Goal: Use online tool/utility: Utilize a website feature to perform a specific function

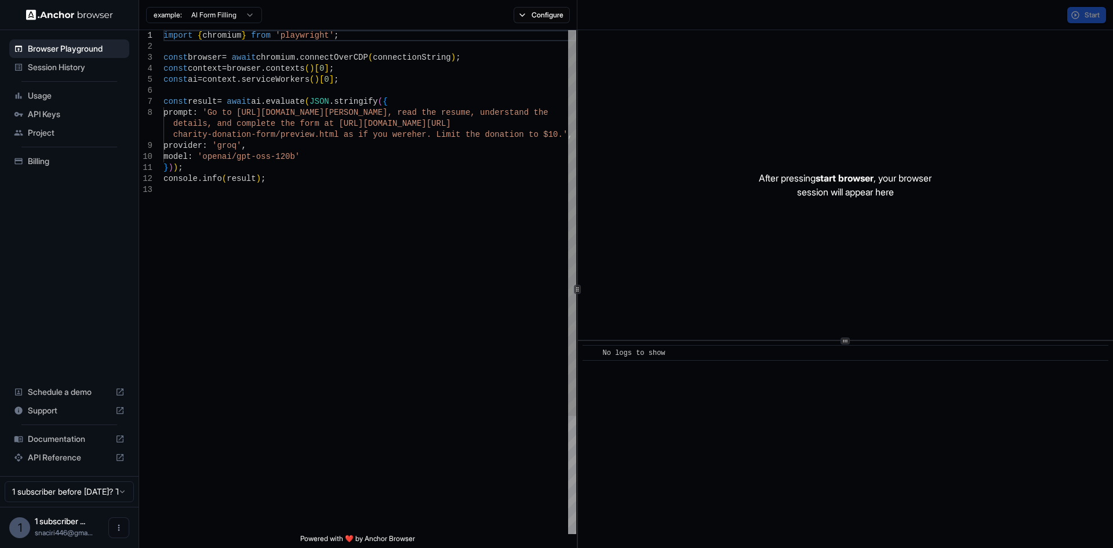
click at [318, 79] on div "import { chromium } from 'playwright' ; const browser = await chromium . connec…" at bounding box center [369, 359] width 413 height 658
click at [1072, 18] on button "Start" at bounding box center [1086, 15] width 39 height 16
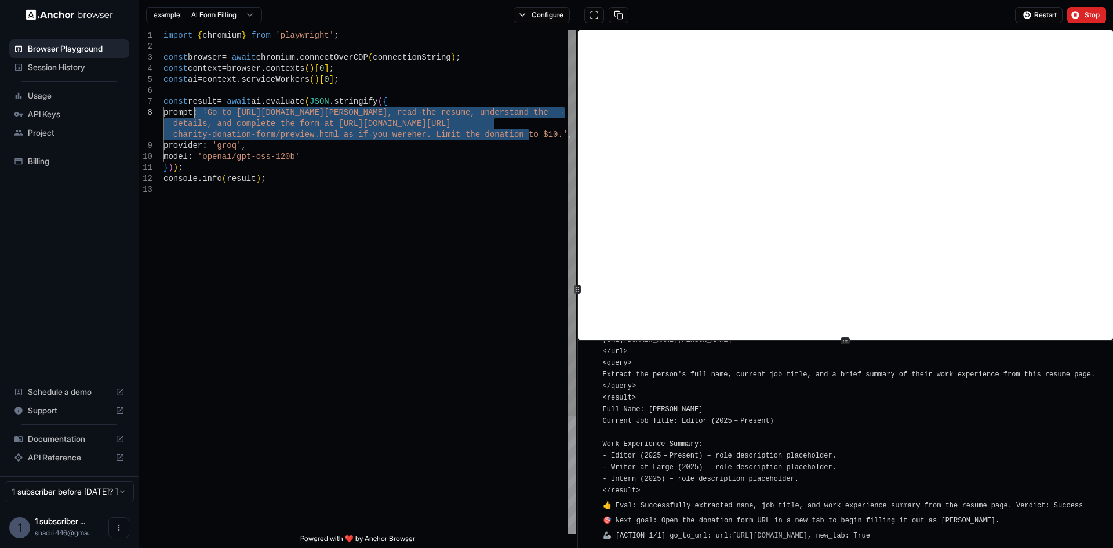
scroll to position [290, 0]
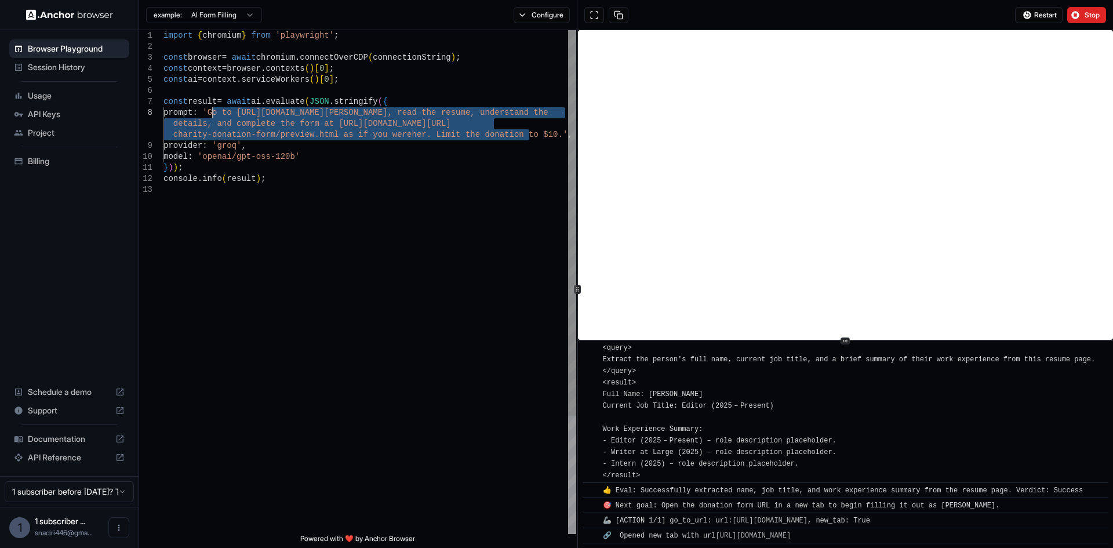
drag, startPoint x: 530, startPoint y: 133, endPoint x: 214, endPoint y: 111, distance: 316.6
click at [214, 111] on div "import { chromium } from 'playwright' ; const browser = await chromium . connec…" at bounding box center [369, 359] width 413 height 658
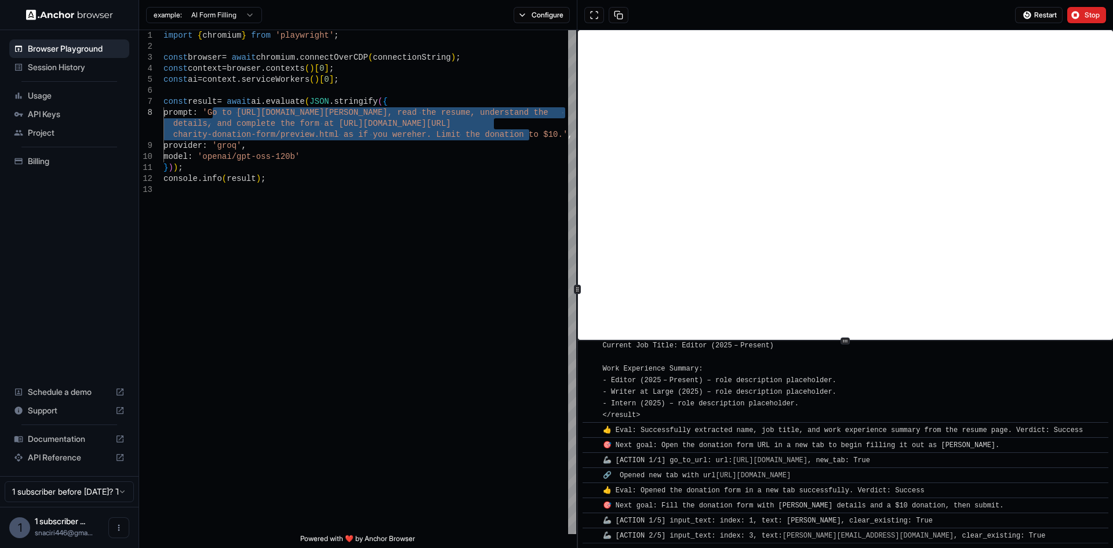
scroll to position [366, 0]
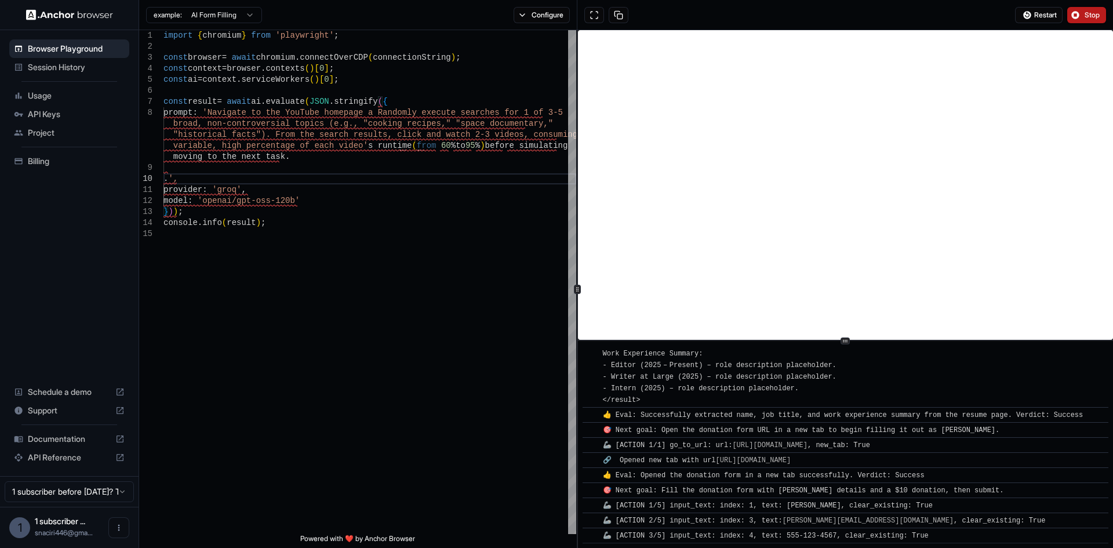
click at [1070, 14] on button "Stop" at bounding box center [1086, 15] width 39 height 16
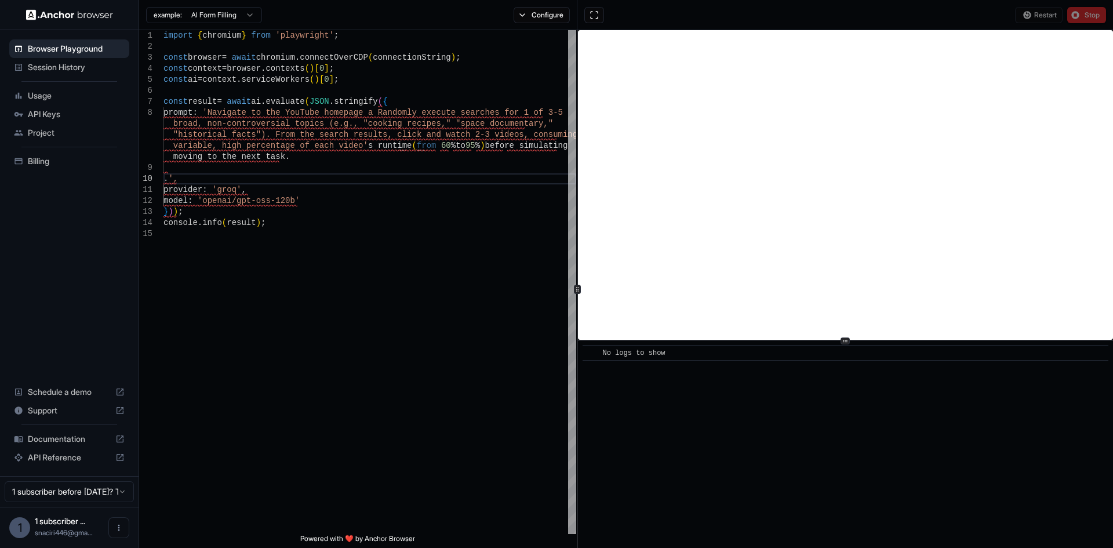
scroll to position [0, 0]
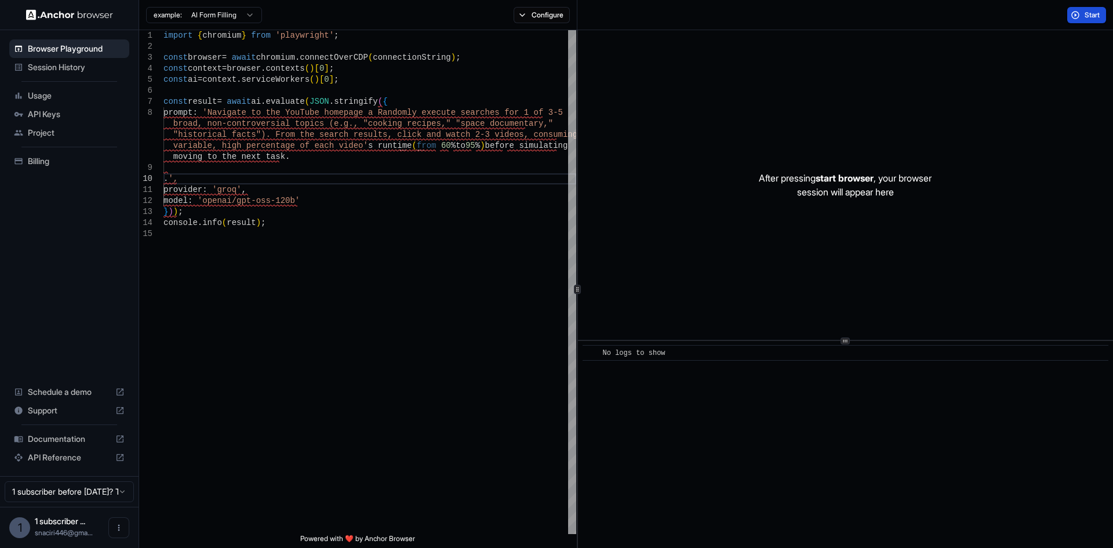
click at [1082, 14] on button "Start" at bounding box center [1086, 15] width 39 height 16
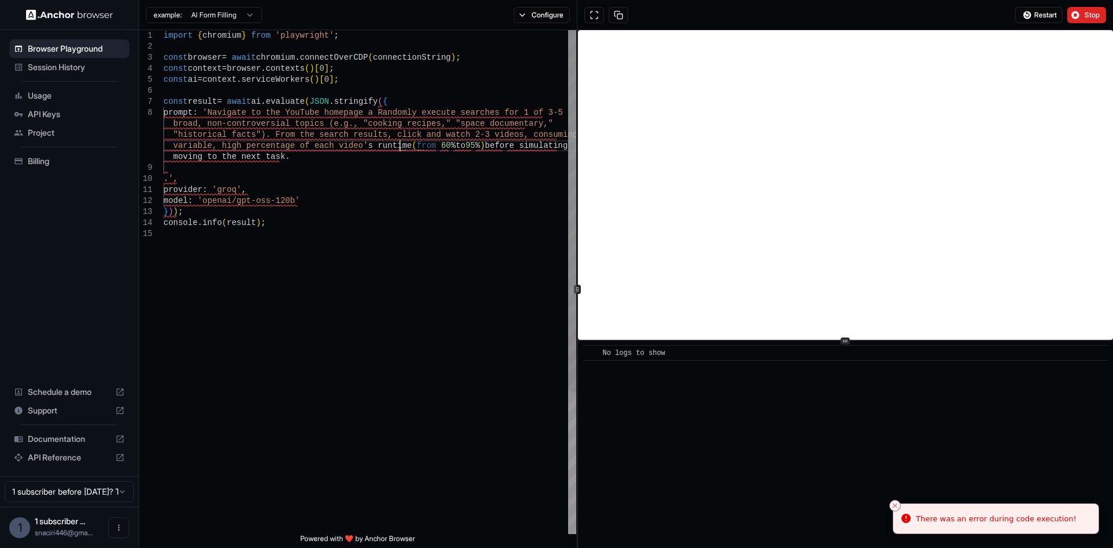
click at [398, 144] on div "import { chromium } from 'playwright' ; const browser = await chromium . connec…" at bounding box center [369, 381] width 413 height 702
click at [396, 141] on div "import { chromium } from 'playwright' ; const browser = await chromium . connec…" at bounding box center [369, 381] width 413 height 702
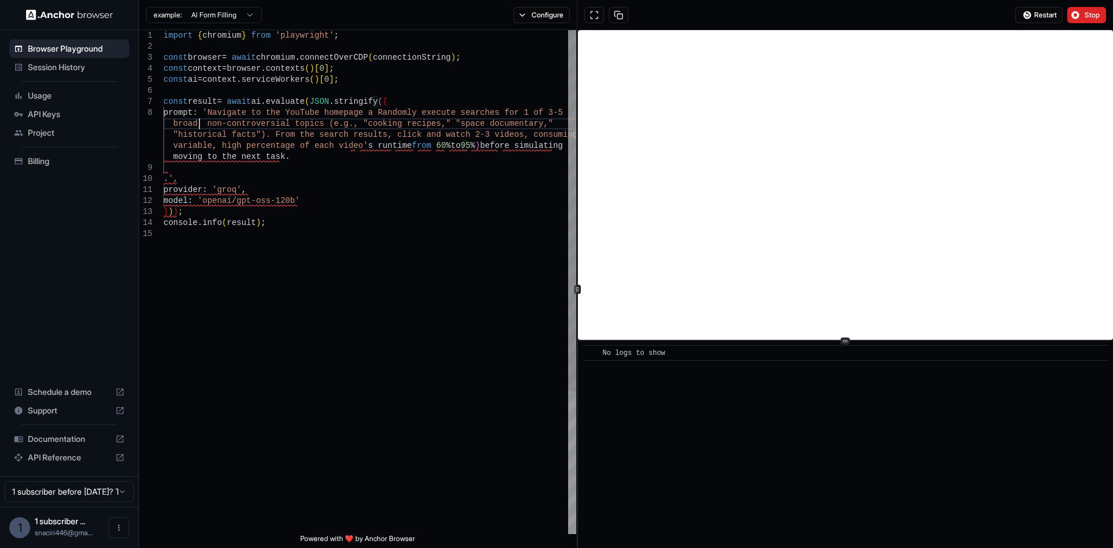
click at [201, 118] on div "import { chromium } from 'playwright' ; const browser = await chromium . connec…" at bounding box center [369, 381] width 413 height 702
click at [463, 147] on div "import { chromium } from 'playwright' ; const browser = await chromium . connec…" at bounding box center [369, 381] width 413 height 702
click at [351, 144] on div "import { chromium } from 'playwright' ; const browser = await chromium . connec…" at bounding box center [369, 381] width 413 height 702
click at [1087, 12] on span "Stop" at bounding box center [1092, 14] width 16 height 9
click at [1087, 12] on div "Restart Stop" at bounding box center [1060, 15] width 91 height 16
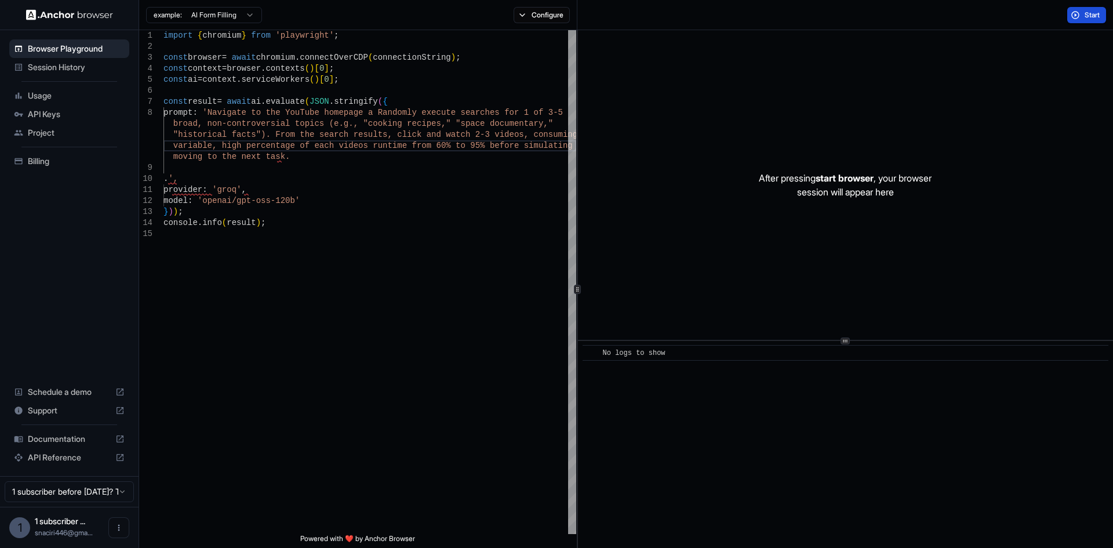
click at [1080, 17] on button "Start" at bounding box center [1086, 15] width 39 height 16
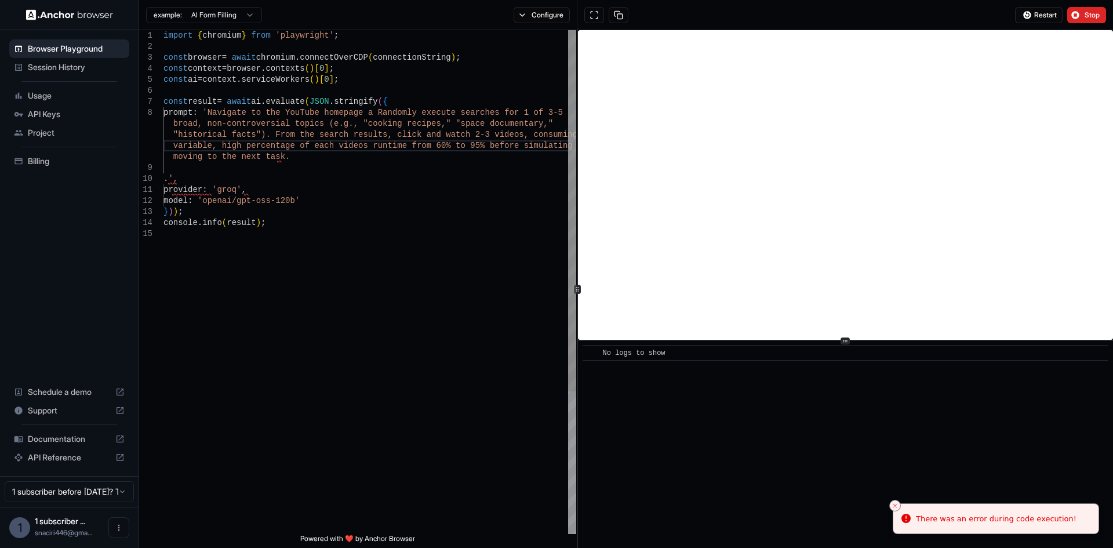
click at [326, 163] on div "import { chromium } from 'playwright' ; const browser = await chromium . connec…" at bounding box center [369, 381] width 413 height 702
click at [328, 158] on div "import { chromium } from 'playwright' ; const browser = await chromium . connec…" at bounding box center [369, 381] width 413 height 702
click at [322, 159] on div "import { chromium } from 'playwright' ; const browser = await chromium . connec…" at bounding box center [369, 381] width 413 height 702
click at [301, 158] on div "import { chromium } from 'playwright' ; const browser = await chromium . connec…" at bounding box center [369, 381] width 413 height 702
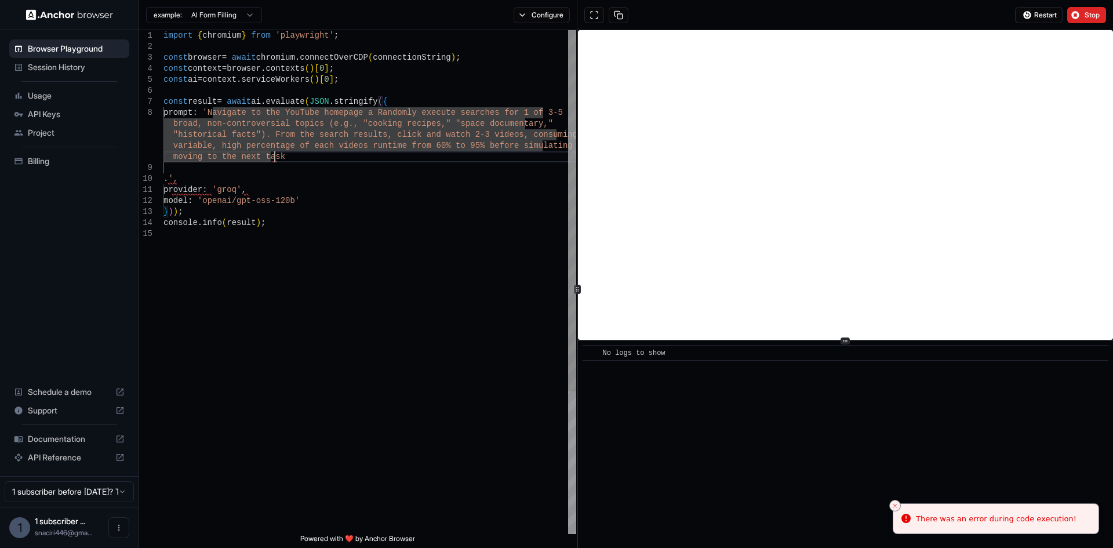
click at [170, 177] on div "import { chromium } from 'playwright' ; const browser = await chromium . connec…" at bounding box center [369, 381] width 413 height 702
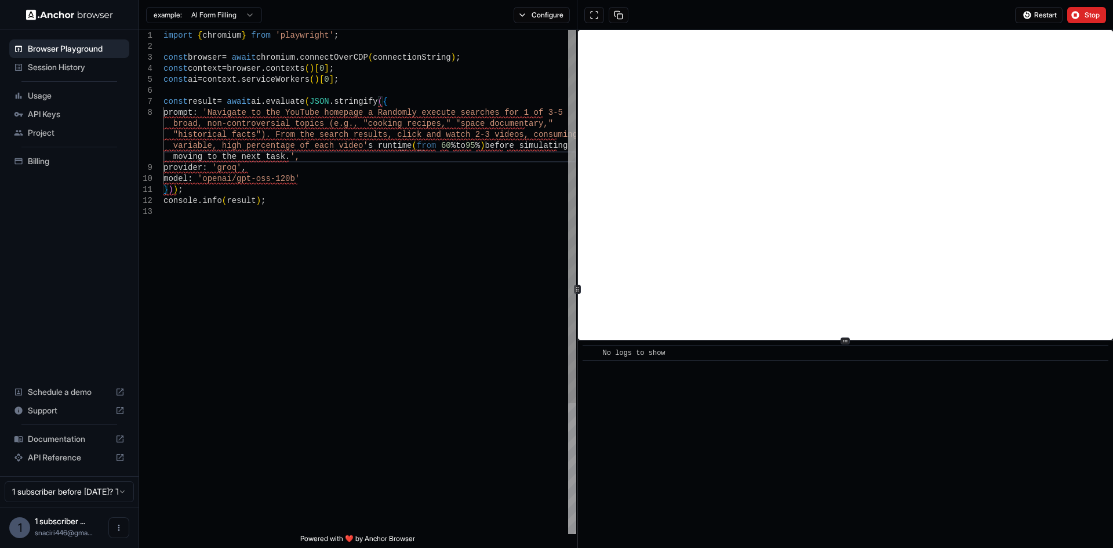
drag, startPoint x: 468, startPoint y: 145, endPoint x: 481, endPoint y: 136, distance: 15.8
click at [468, 145] on div "import { chromium } from 'playwright' ; const browser = await chromium . connec…" at bounding box center [369, 370] width 413 height 680
click at [402, 144] on div "import { chromium } from 'playwright' ; const browser = await chromium . connec…" at bounding box center [369, 370] width 413 height 680
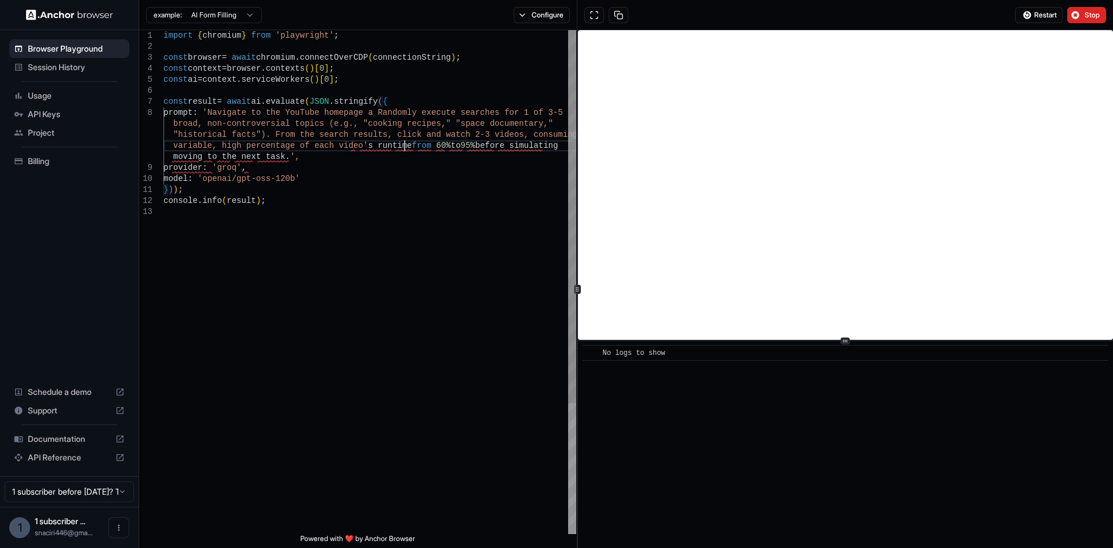
click at [406, 141] on div "import { chromium } from 'playwright' ; const browser = await chromium . connec…" at bounding box center [369, 370] width 413 height 680
click at [348, 145] on div "import { chromium } from 'playwright' ; const browser = await chromium . connec…" at bounding box center [369, 370] width 413 height 680
click at [1076, 16] on button "Stop" at bounding box center [1086, 15] width 39 height 16
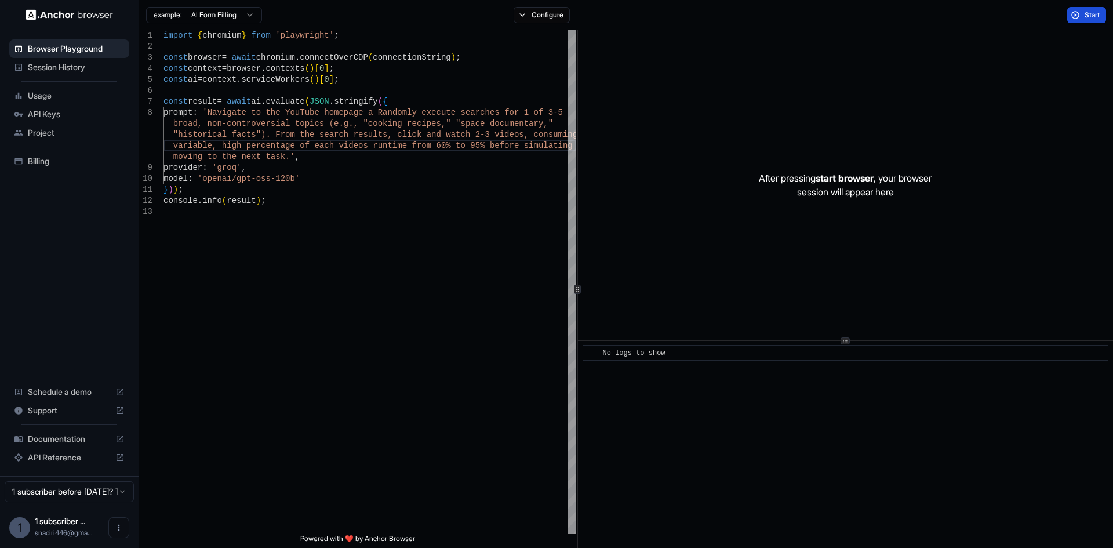
click at [1075, 16] on button "Start" at bounding box center [1086, 15] width 39 height 16
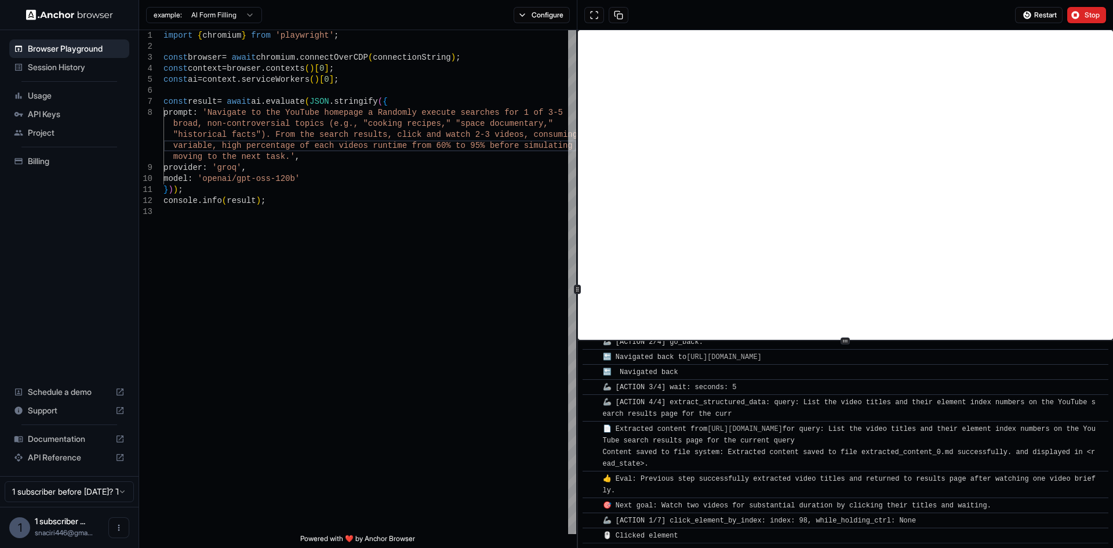
scroll to position [717, 0]
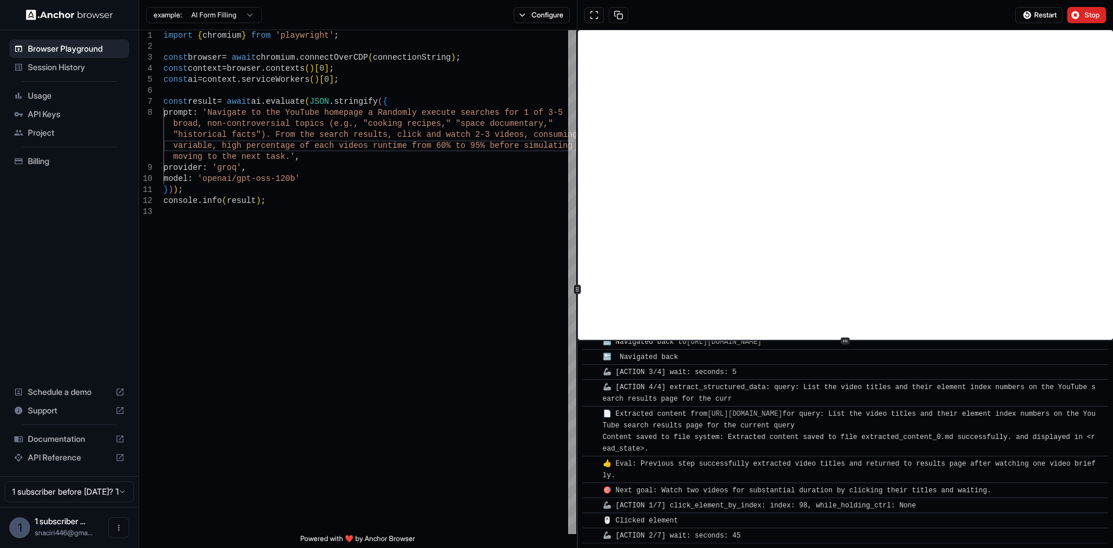
click at [49, 95] on span "Usage" at bounding box center [76, 96] width 97 height 12
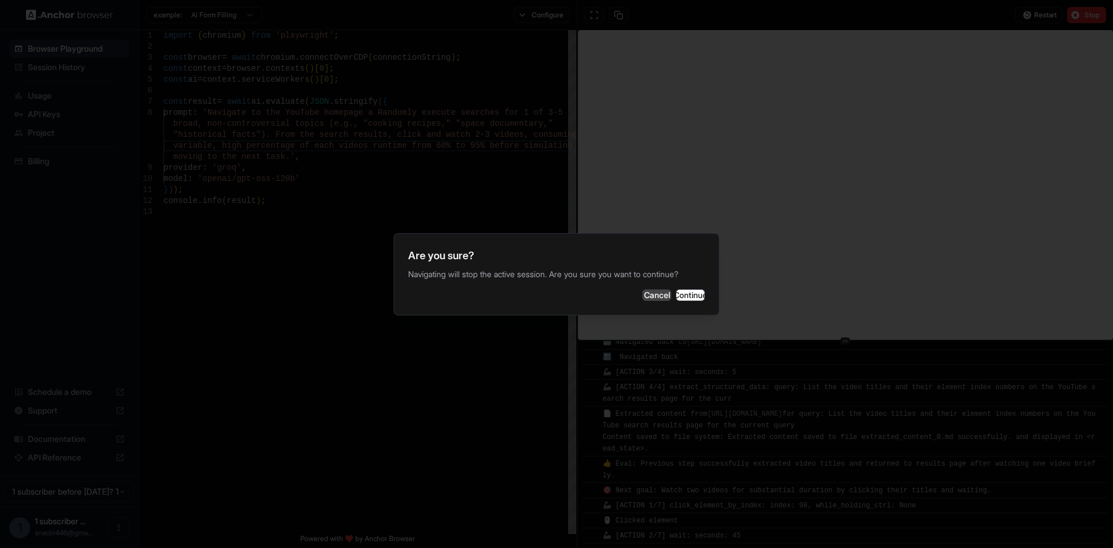
click at [642, 293] on button "Cancel" at bounding box center [656, 295] width 29 height 12
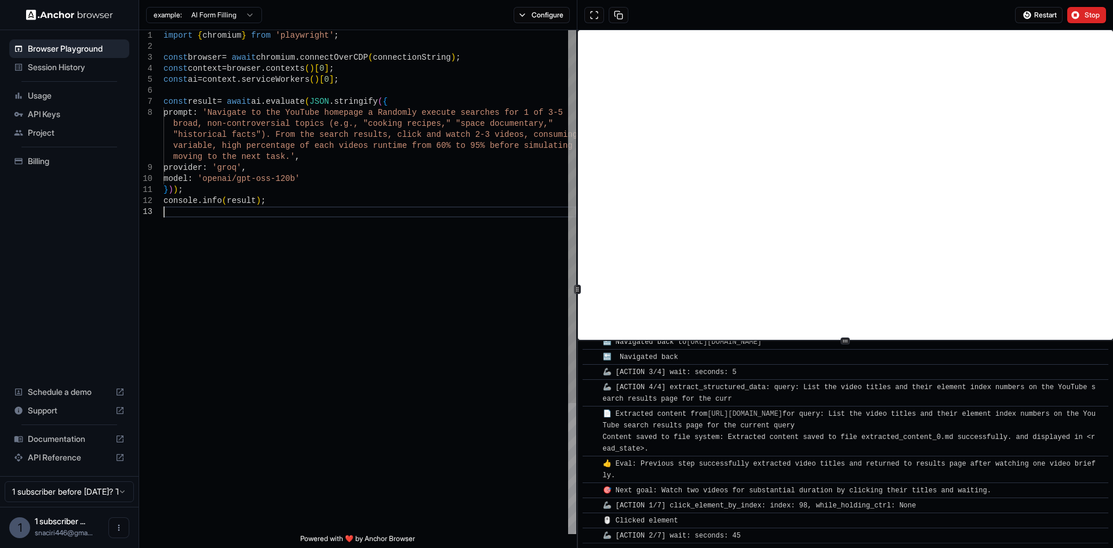
scroll to position [0, 0]
click at [354, 227] on div "import { chromium } from 'playwright' ; const browser = await chromium . connec…" at bounding box center [369, 370] width 413 height 680
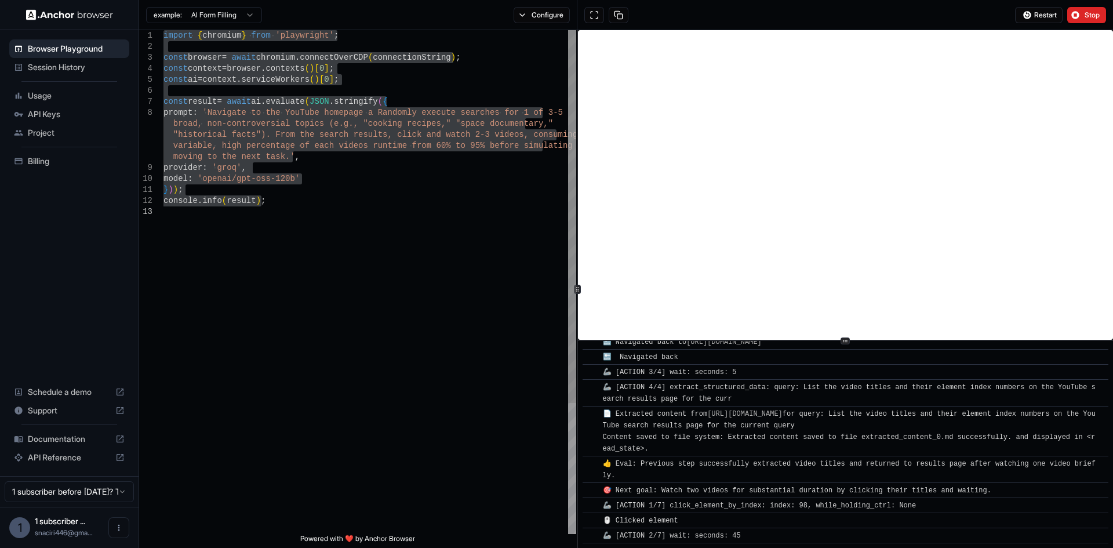
click at [340, 161] on div "import { chromium } from 'playwright' ; const browser = await chromium . connec…" at bounding box center [369, 370] width 413 height 680
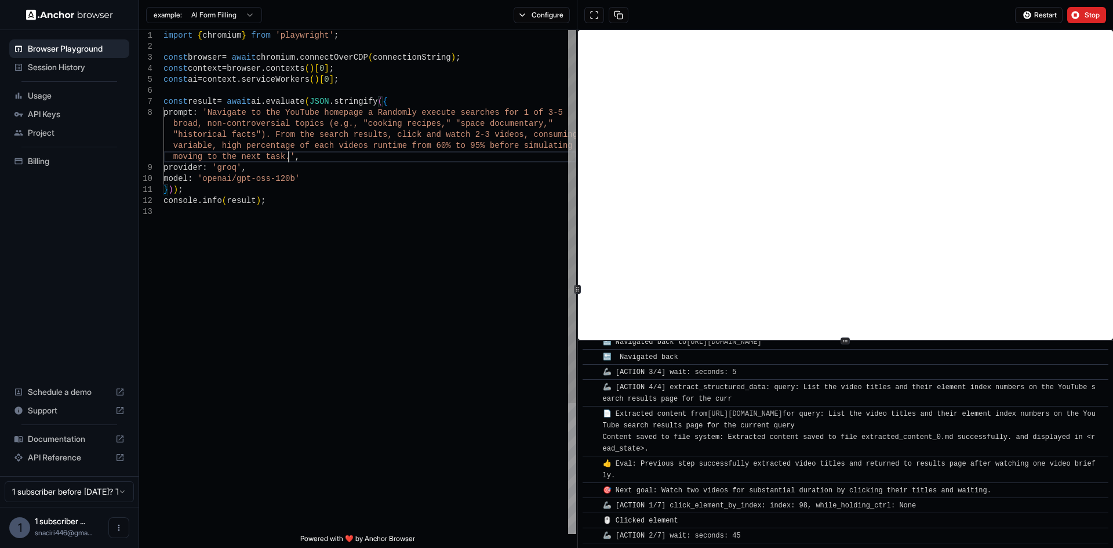
type textarea "**********"
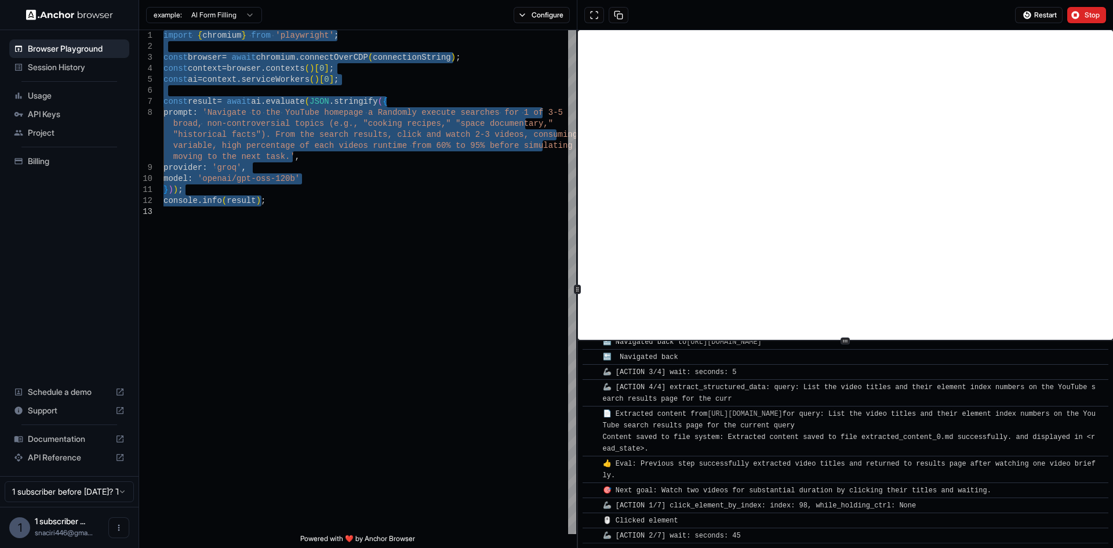
click at [49, 96] on span "Usage" at bounding box center [76, 96] width 97 height 12
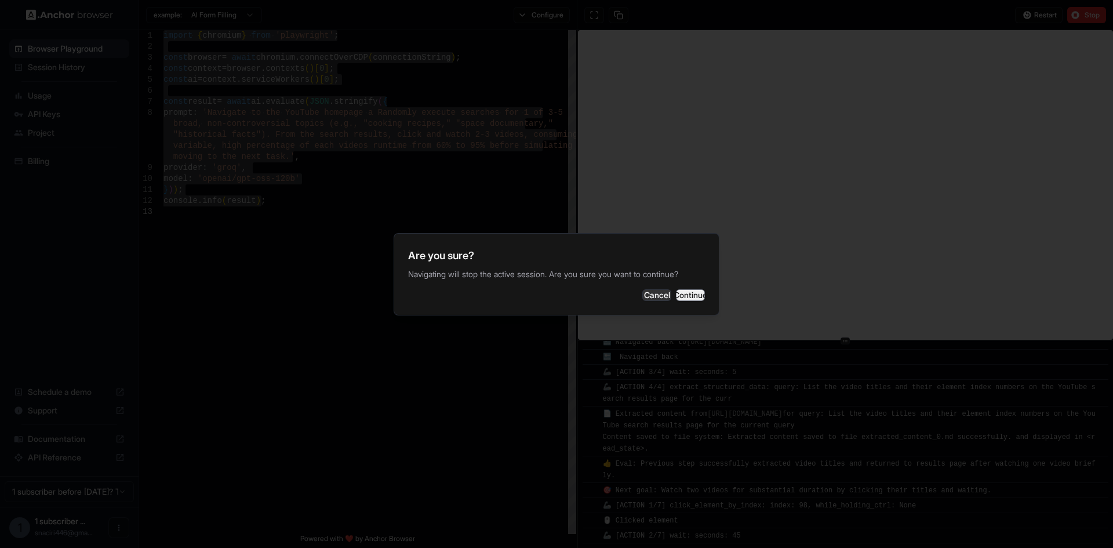
click at [683, 301] on button "Continue" at bounding box center [690, 295] width 29 height 12
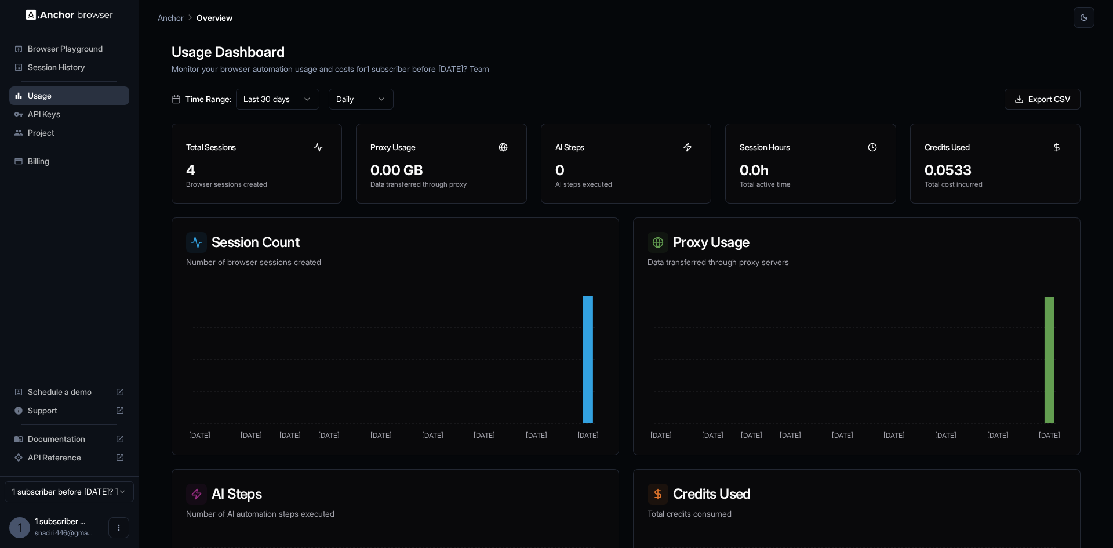
click at [42, 104] on div "Usage" at bounding box center [69, 95] width 120 height 19
click at [45, 110] on span "API Keys" at bounding box center [76, 114] width 97 height 12
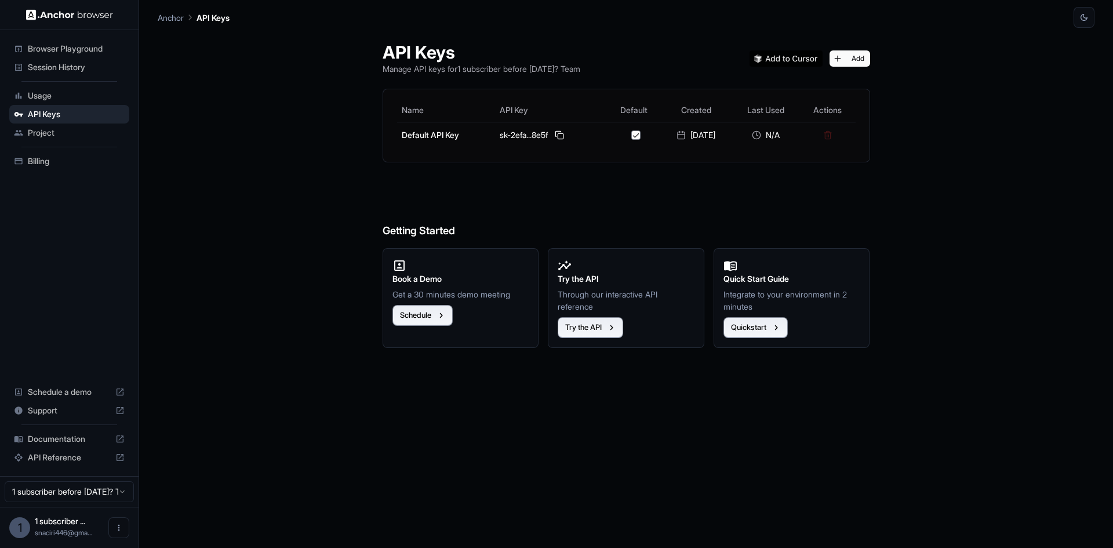
click at [36, 130] on span "Project" at bounding box center [76, 133] width 97 height 12
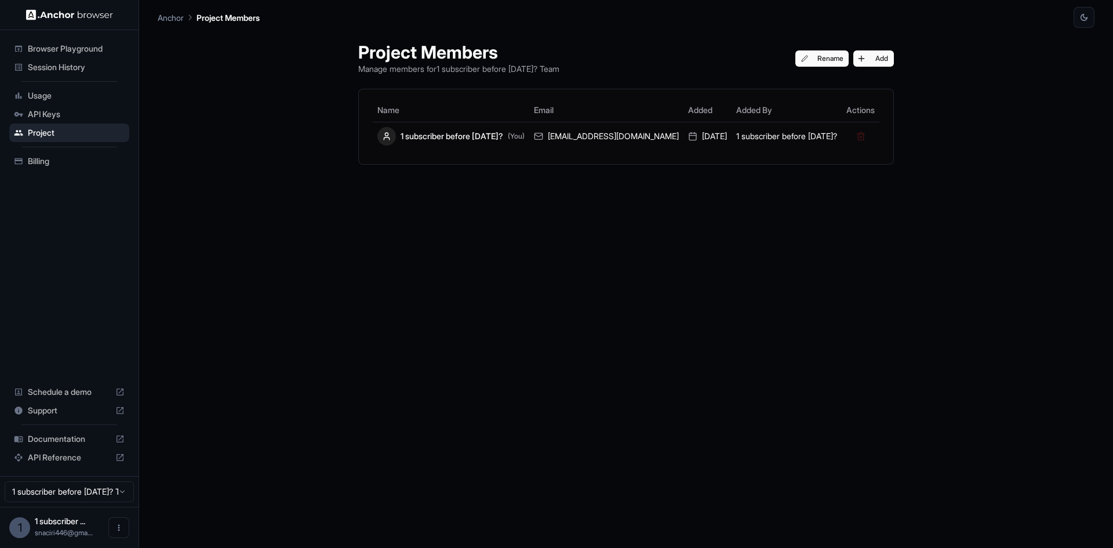
click at [47, 43] on span "Browser Playground" at bounding box center [76, 49] width 97 height 12
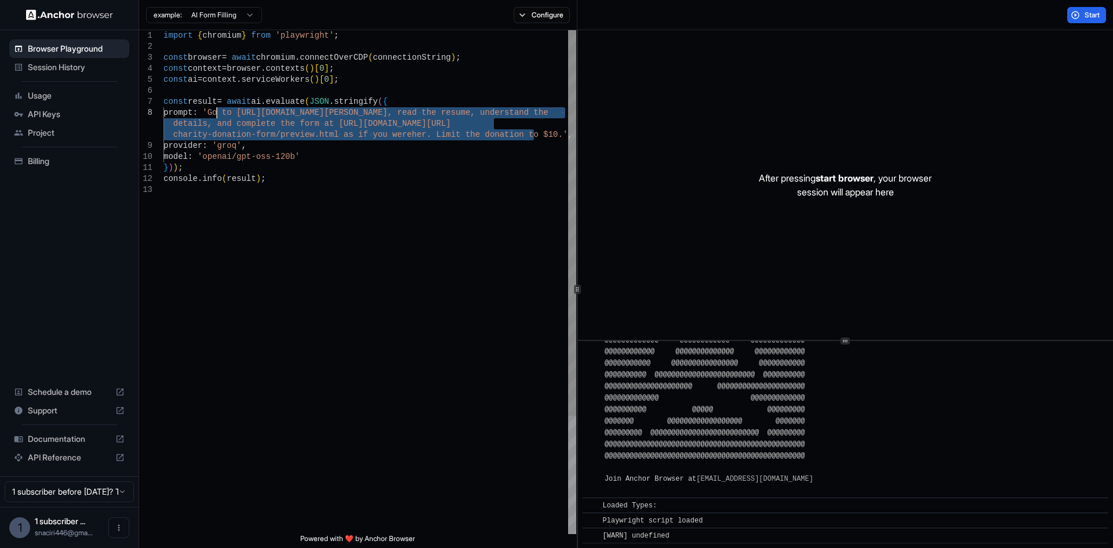
drag, startPoint x: 531, startPoint y: 134, endPoint x: 216, endPoint y: 110, distance: 316.2
click at [216, 110] on div "import { chromium } from 'playwright' ; const browser = await chromium . connec…" at bounding box center [369, 359] width 413 height 658
click at [212, 110] on div "import { chromium } from 'playwright' ; const browser = await chromium . connec…" at bounding box center [369, 359] width 413 height 658
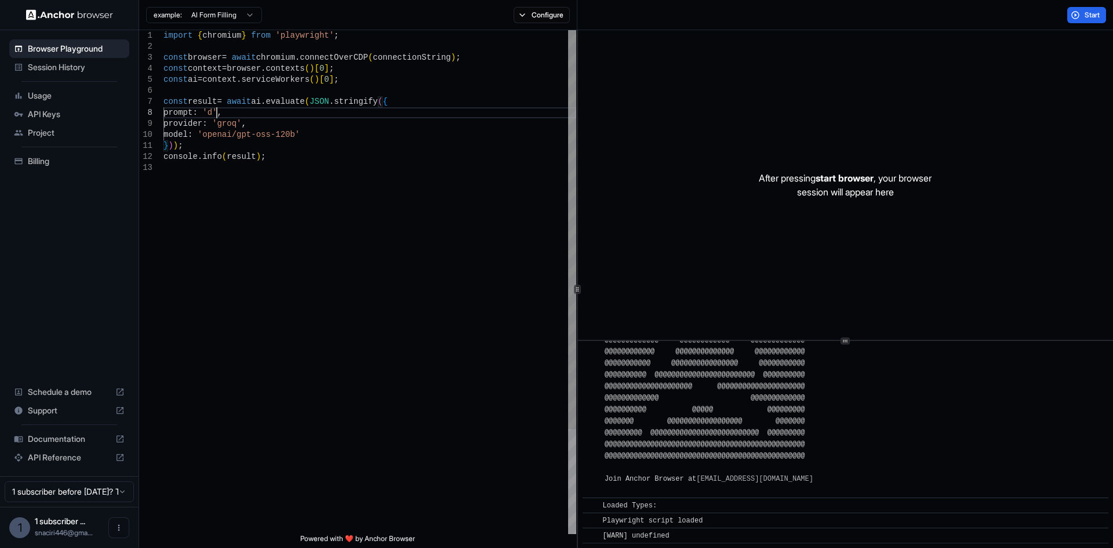
scroll to position [78, 0]
click at [1084, 16] on span "Start" at bounding box center [1092, 14] width 16 height 9
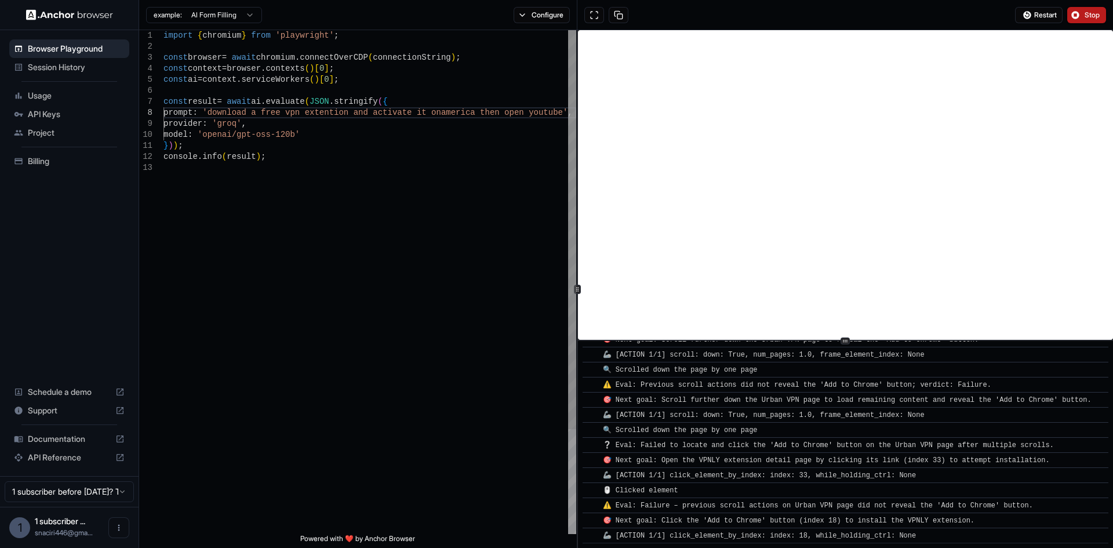
scroll to position [1292, 0]
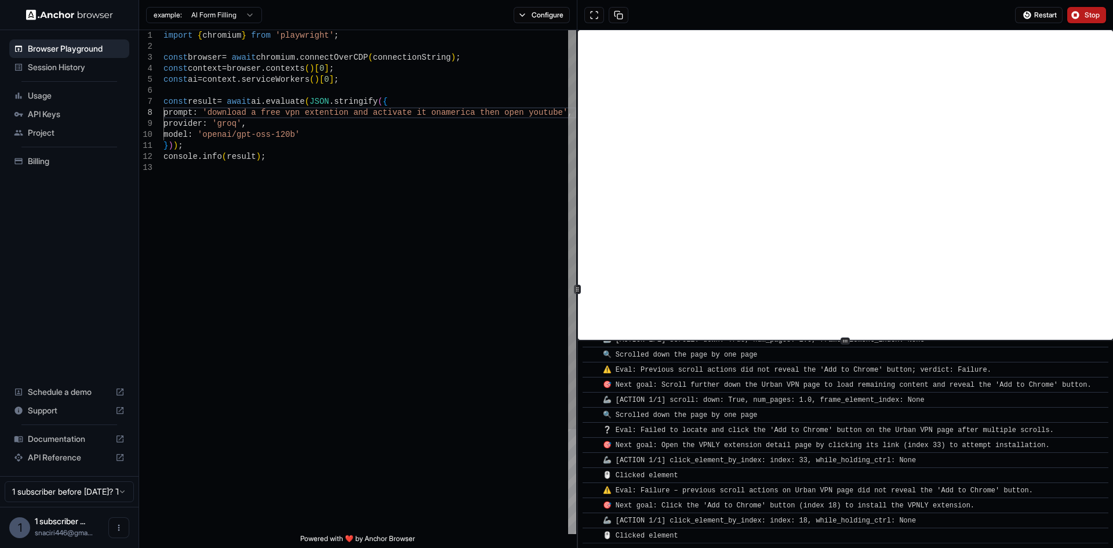
click at [345, 116] on div "import { chromium } from 'playwright' ; const browser = await chromium . connec…" at bounding box center [369, 348] width 413 height 636
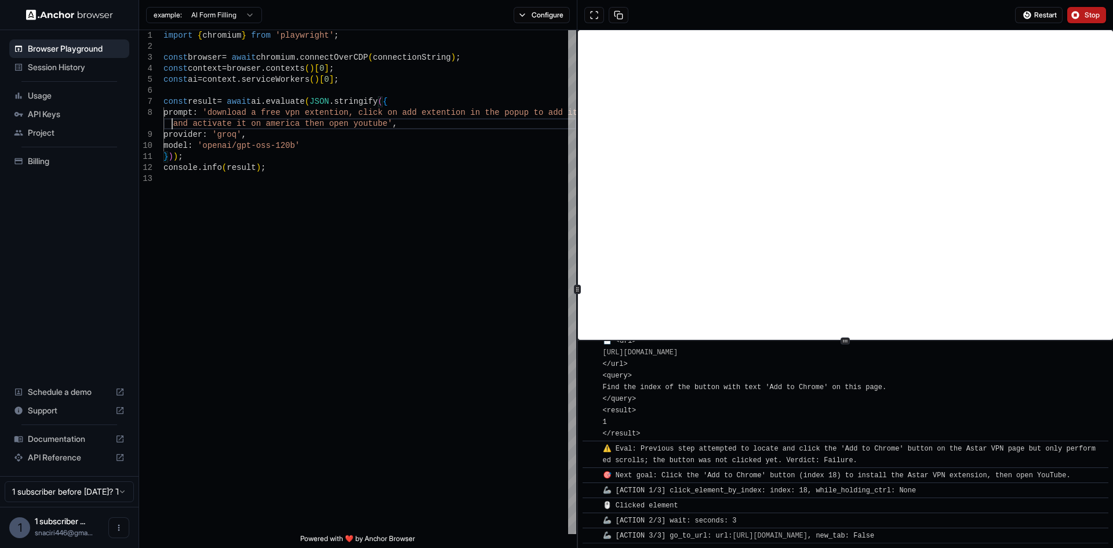
scroll to position [1766, 0]
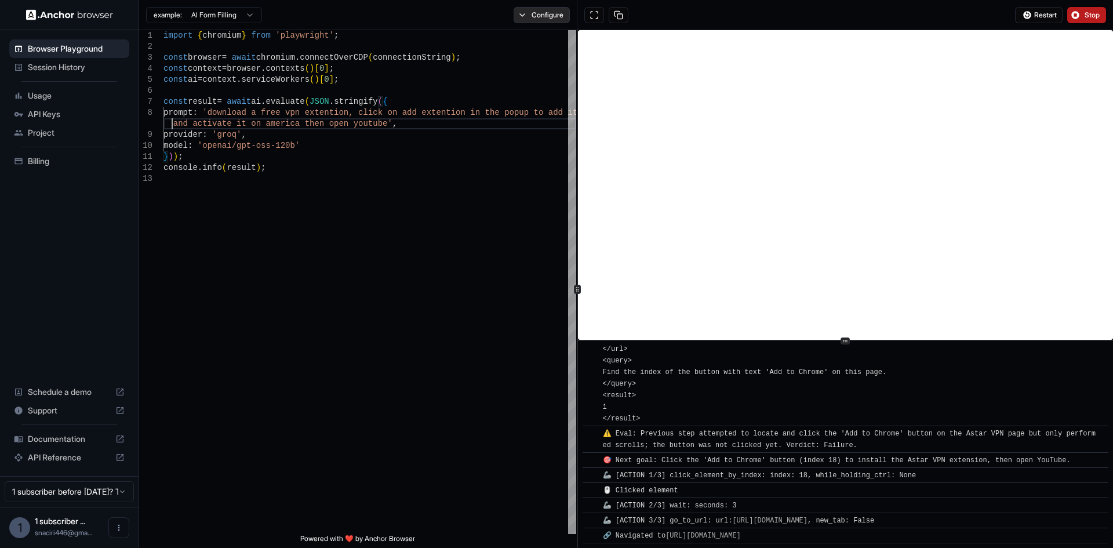
type textarea "**********"
click at [534, 10] on button "Configure" at bounding box center [541, 15] width 56 height 16
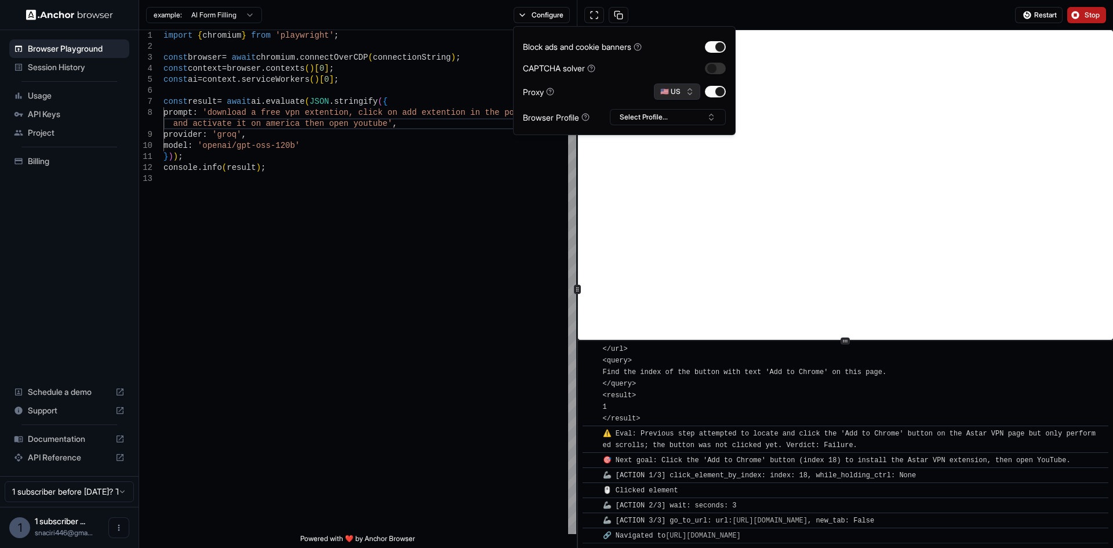
click at [663, 90] on button "🇺🇸 US" at bounding box center [677, 91] width 46 height 16
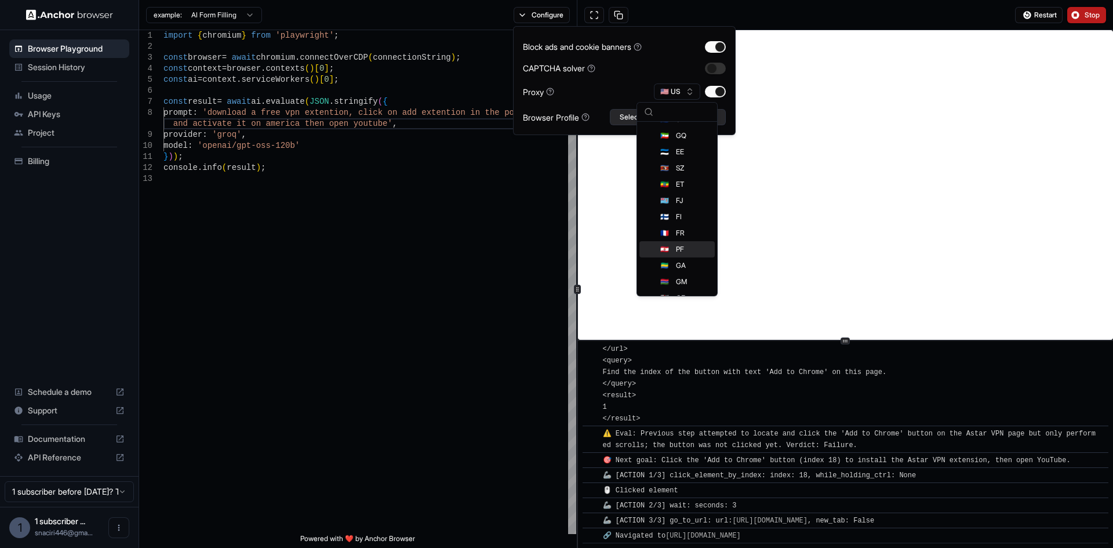
scroll to position [869, 0]
click at [621, 96] on div "Proxy 🇺🇸 US" at bounding box center [624, 91] width 203 height 16
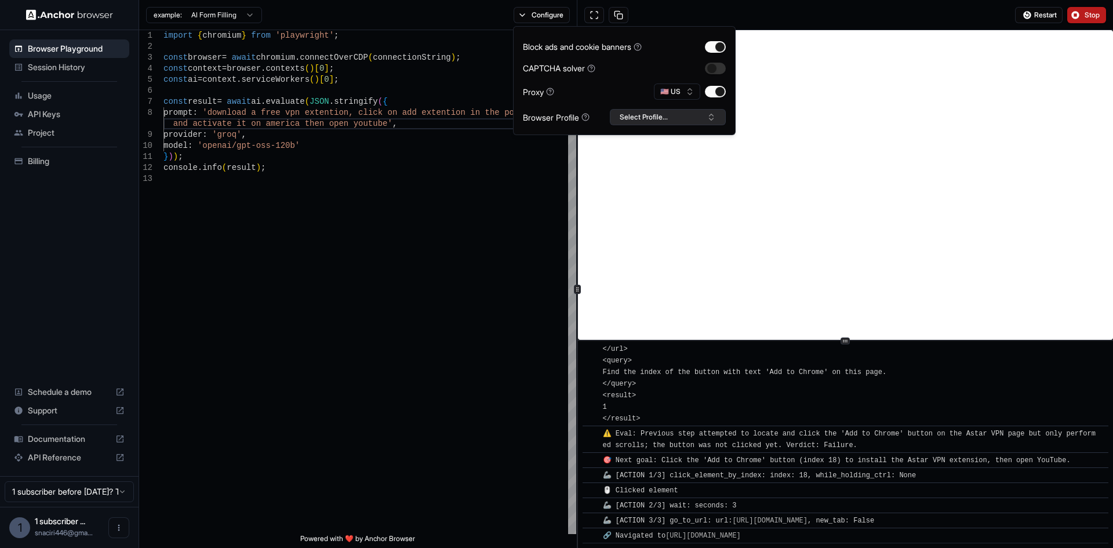
click at [664, 119] on button "Select Profile..." at bounding box center [668, 117] width 116 height 16
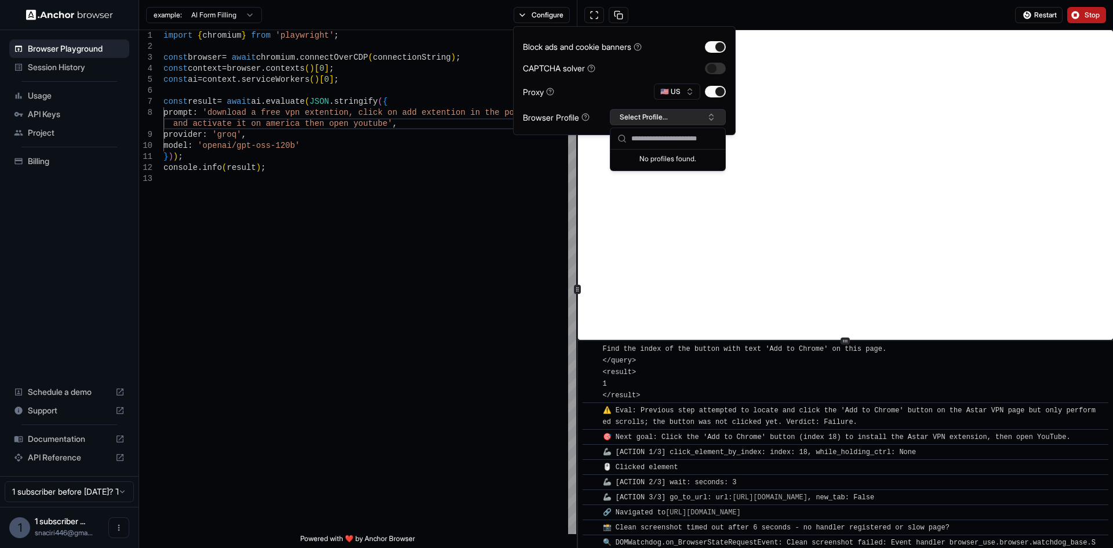
scroll to position [1808, 0]
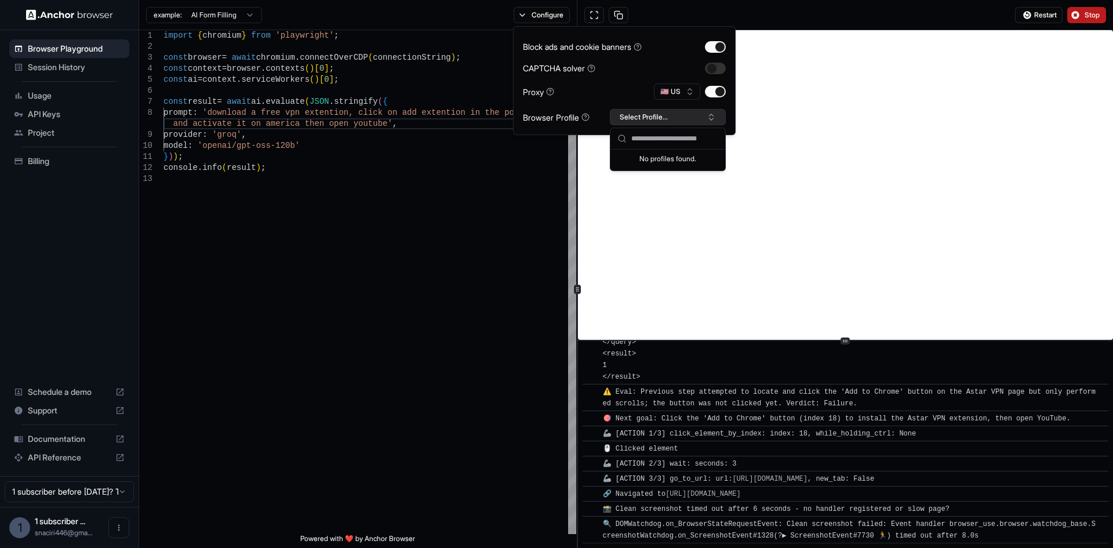
click at [664, 119] on button "Select Profile..." at bounding box center [668, 117] width 116 height 16
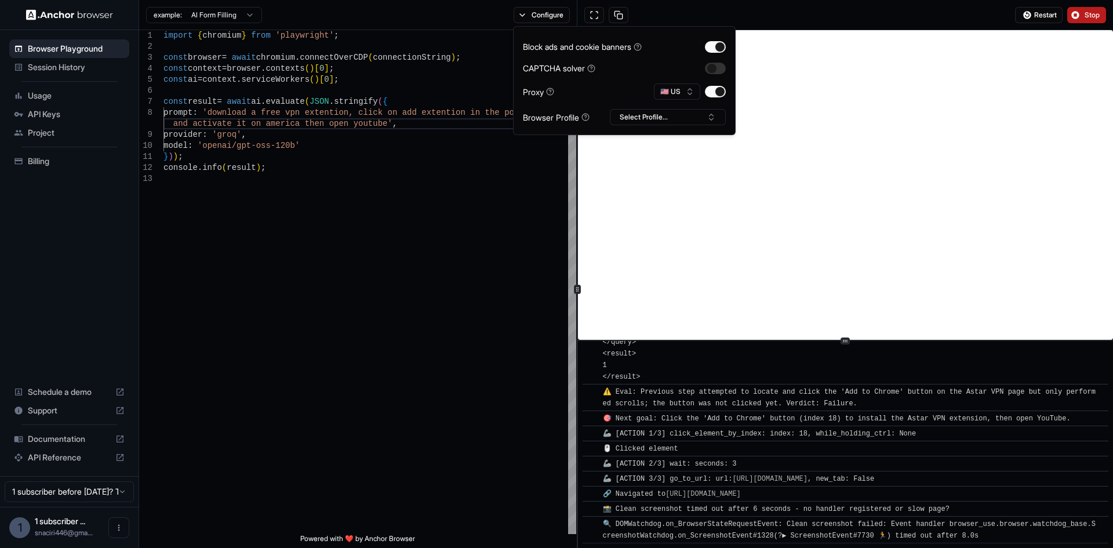
click at [1067, 23] on div "Restart Stop" at bounding box center [844, 15] width 535 height 30
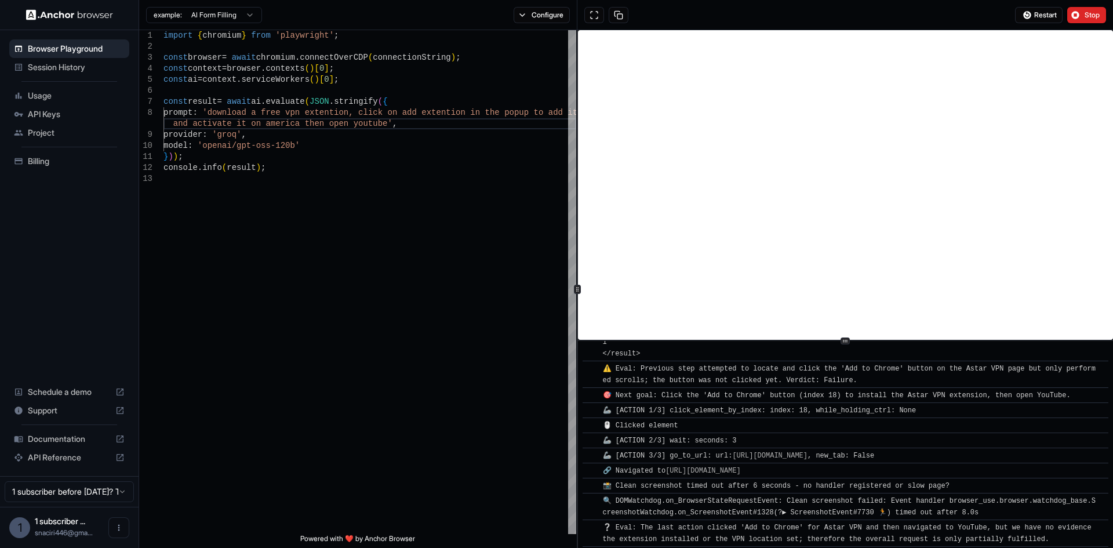
scroll to position [1976, 0]
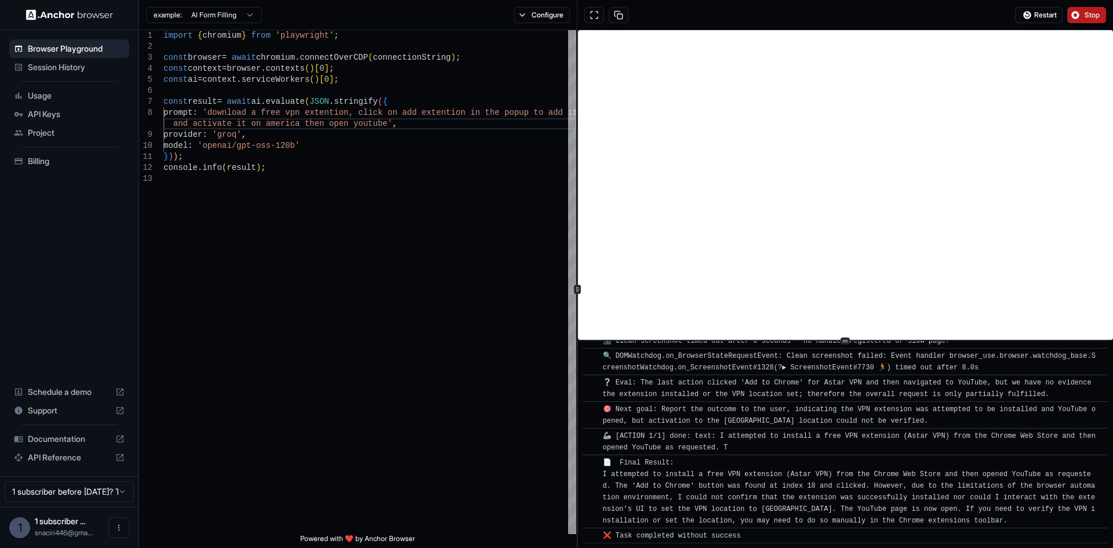
click at [1080, 22] on button "Stop" at bounding box center [1086, 15] width 39 height 16
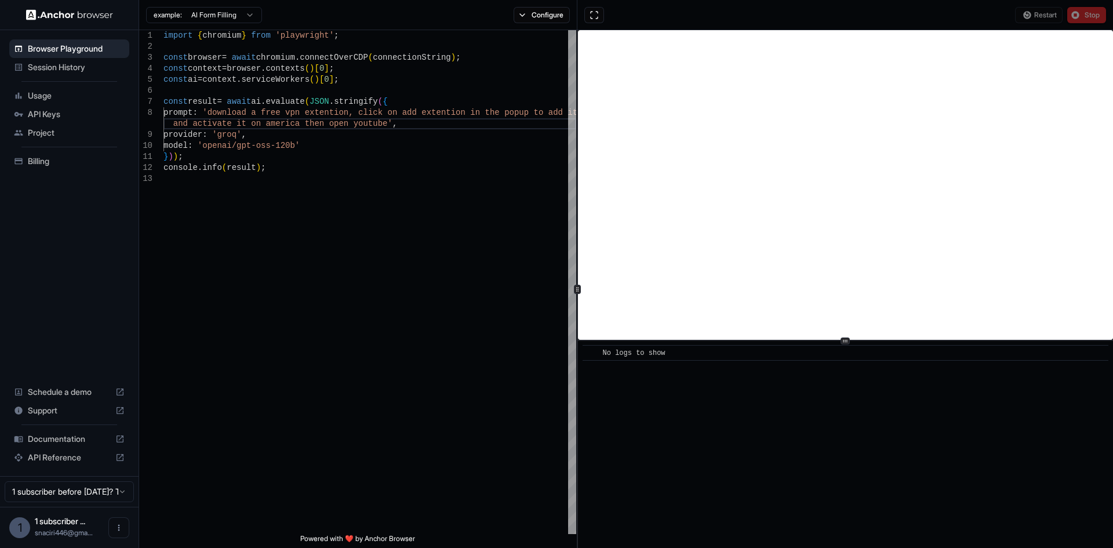
click at [1082, 16] on div "Restart Stop" at bounding box center [1060, 15] width 91 height 16
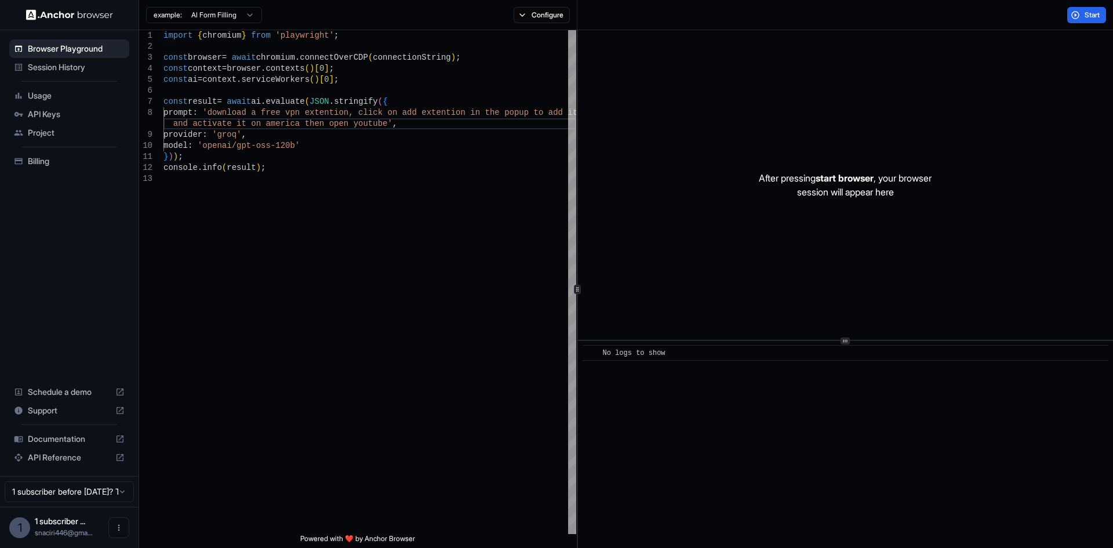
click at [1082, 16] on button "Start" at bounding box center [1086, 15] width 39 height 16
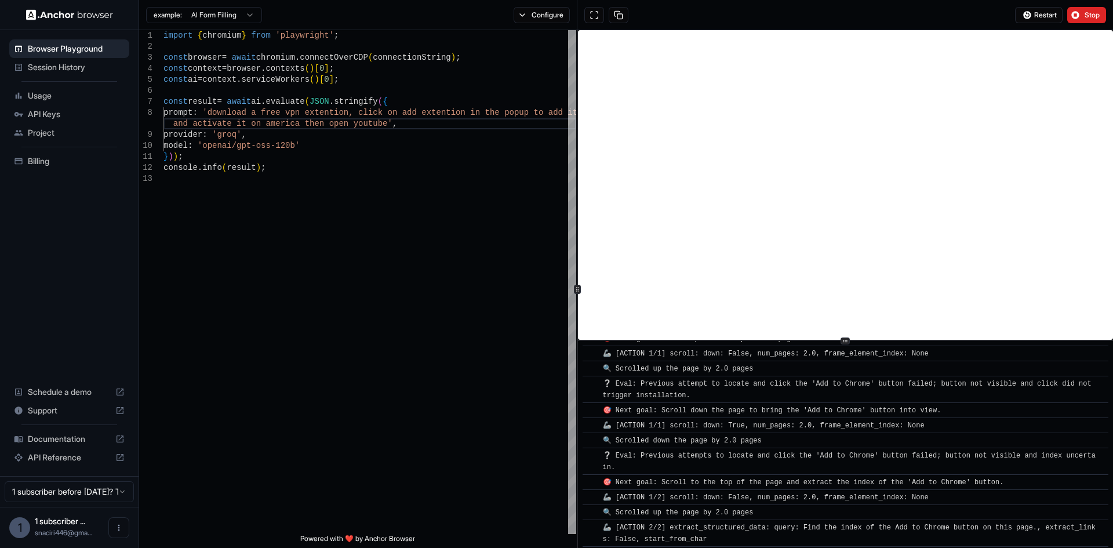
scroll to position [1986, 0]
